Goal: Task Accomplishment & Management: Manage account settings

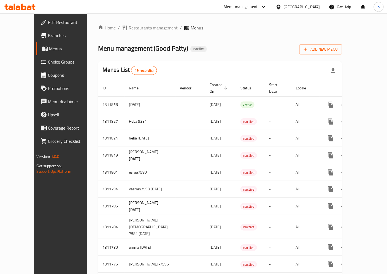
click at [48, 36] on span "Branches" at bounding box center [71, 35] width 46 height 7
click at [48, 24] on span "Edit Restaurant" at bounding box center [71, 22] width 46 height 7
